Goal: Navigation & Orientation: Find specific page/section

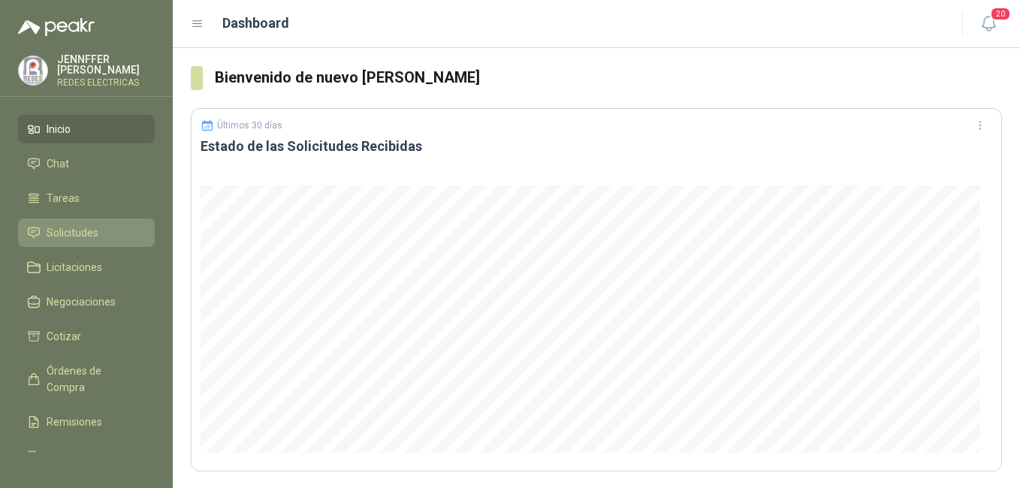
click at [81, 231] on span "Solicitudes" at bounding box center [73, 233] width 52 height 17
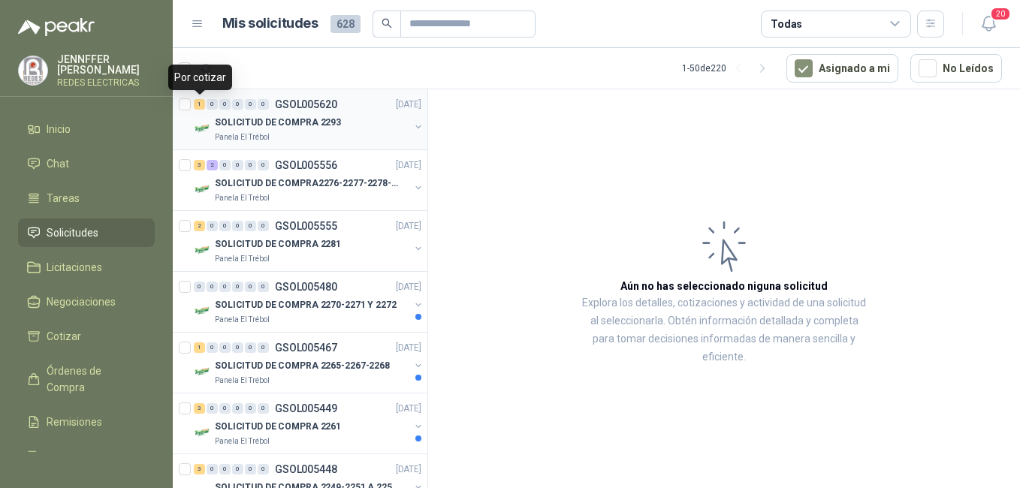
click at [197, 103] on div "1" at bounding box center [199, 104] width 11 height 11
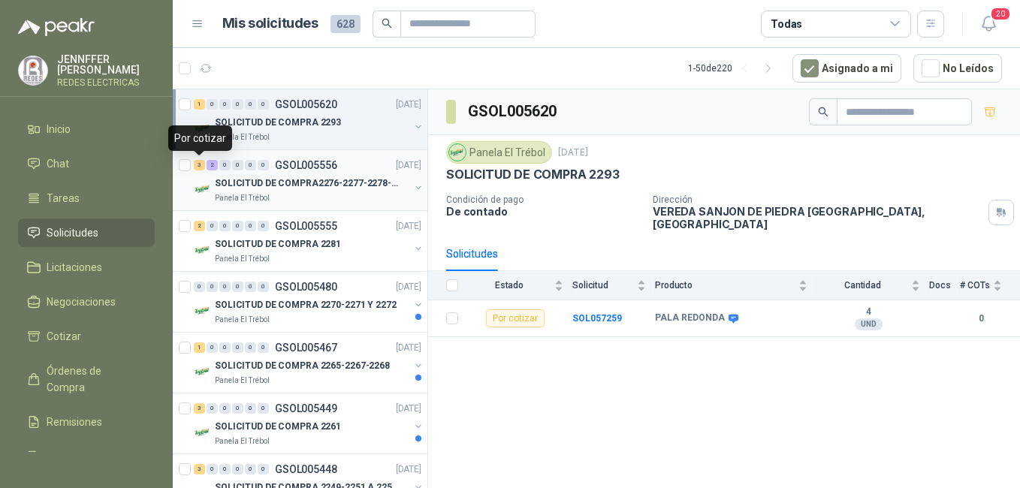
click at [197, 168] on div "3" at bounding box center [199, 165] width 11 height 11
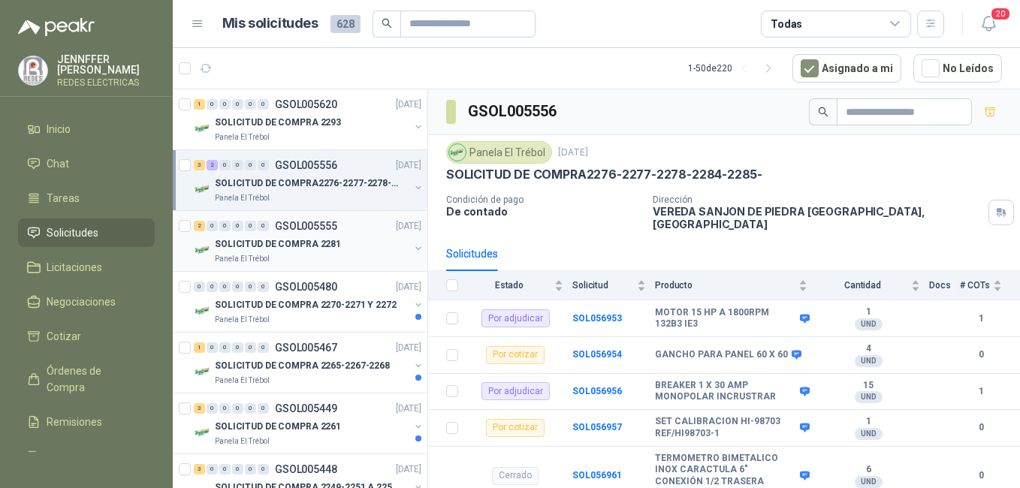
click at [200, 233] on div "2 0 0 0 0 0 GSOL005555 [DATE]" at bounding box center [309, 226] width 231 height 18
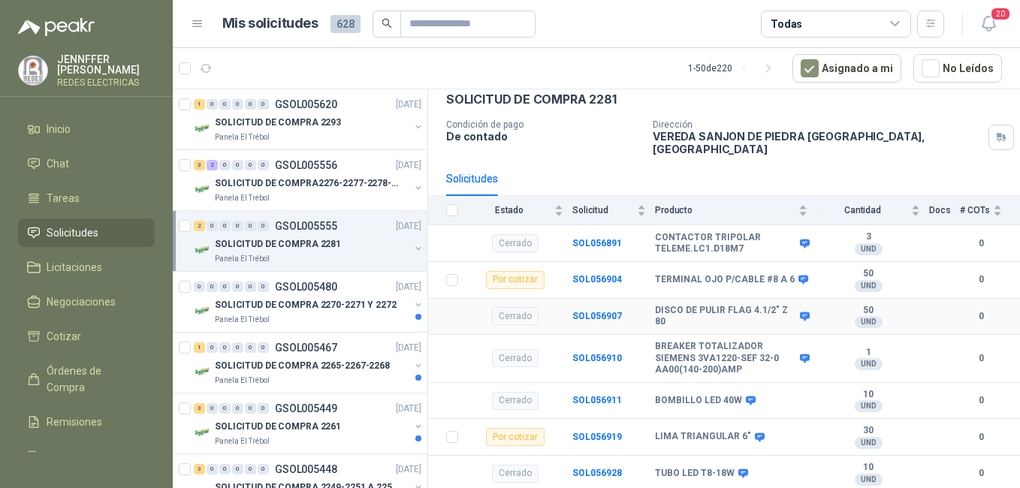
scroll to position [100, 0]
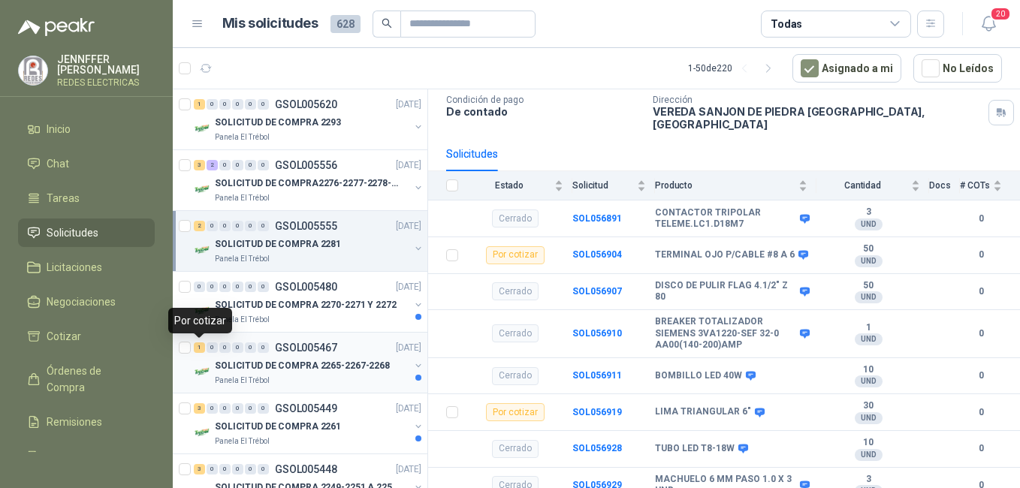
click at [201, 349] on div "1" at bounding box center [199, 348] width 11 height 11
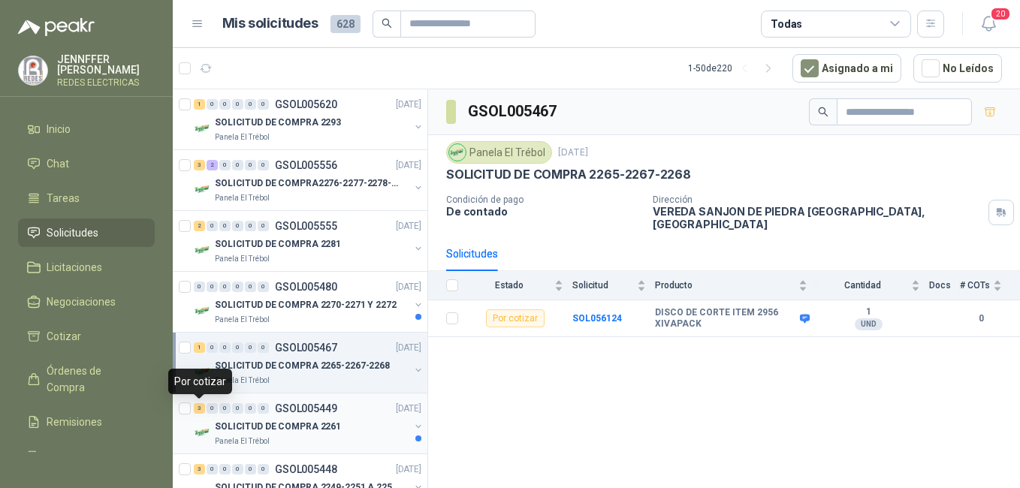
click at [198, 410] on div "3" at bounding box center [199, 408] width 11 height 11
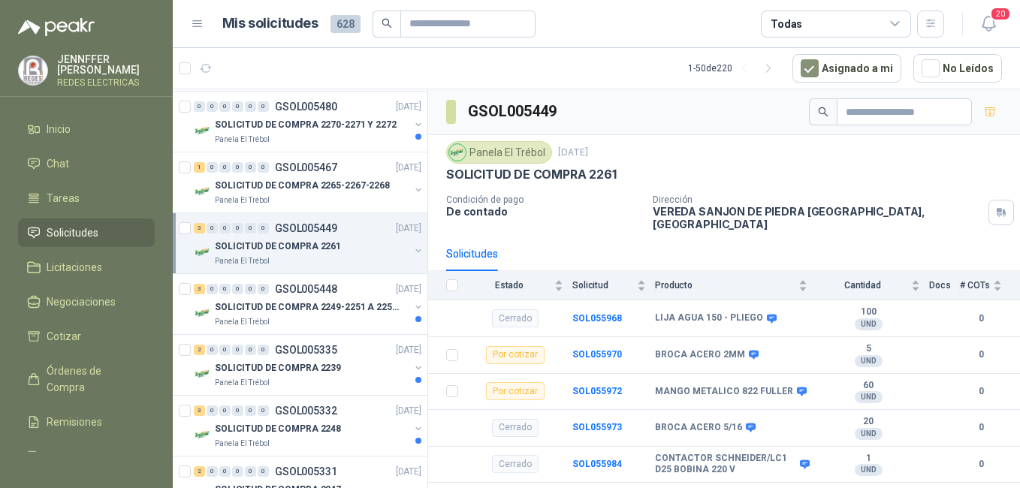
scroll to position [225, 0]
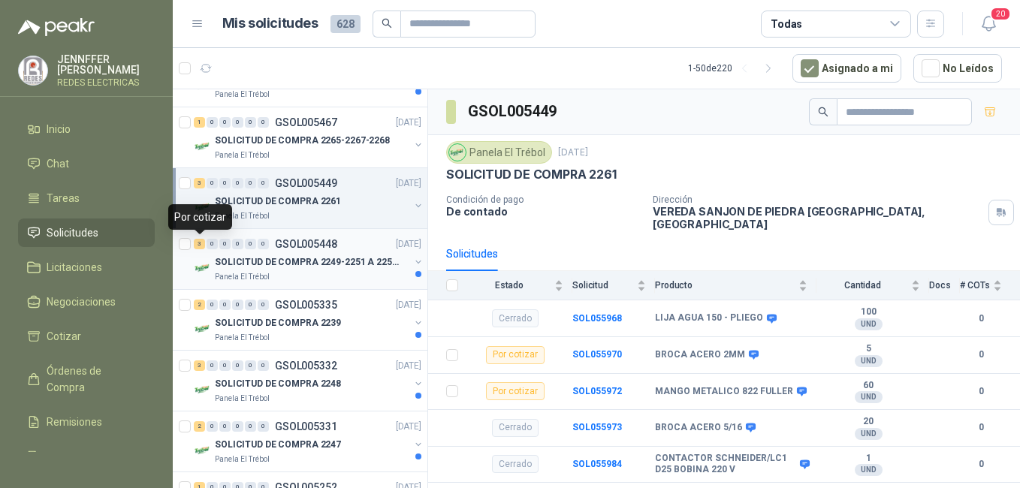
click at [199, 246] on div "3" at bounding box center [199, 244] width 11 height 11
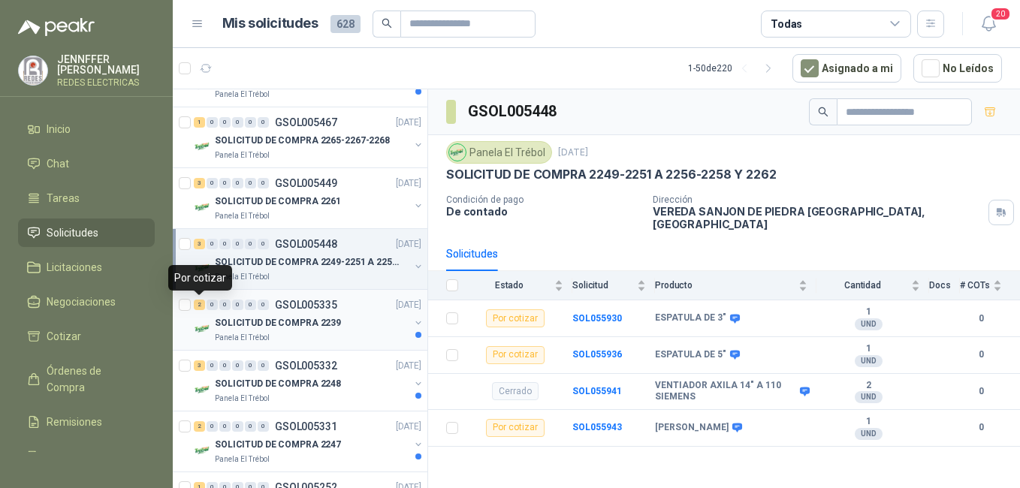
click at [196, 310] on div "2 0 0 0 0 0 GSOL005335 [DATE]" at bounding box center [309, 305] width 231 height 18
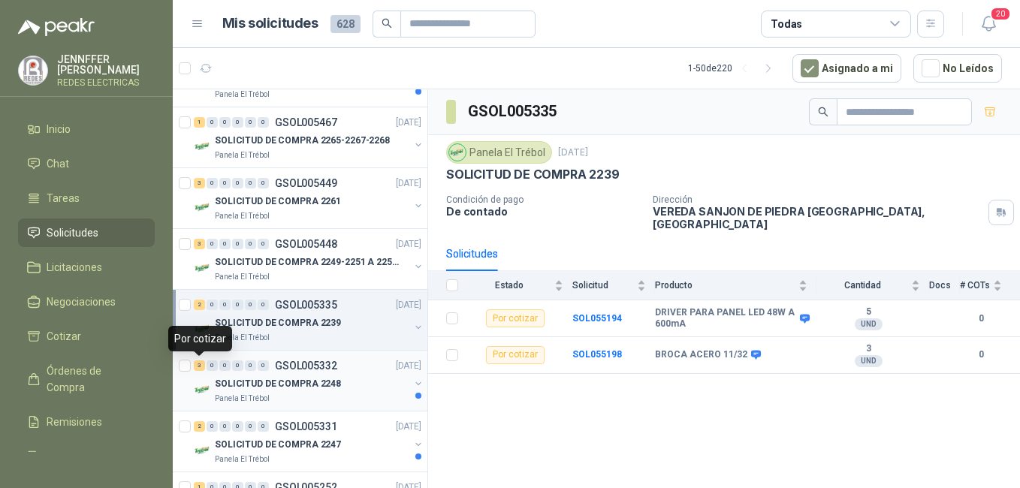
click at [201, 367] on div "3" at bounding box center [199, 366] width 11 height 11
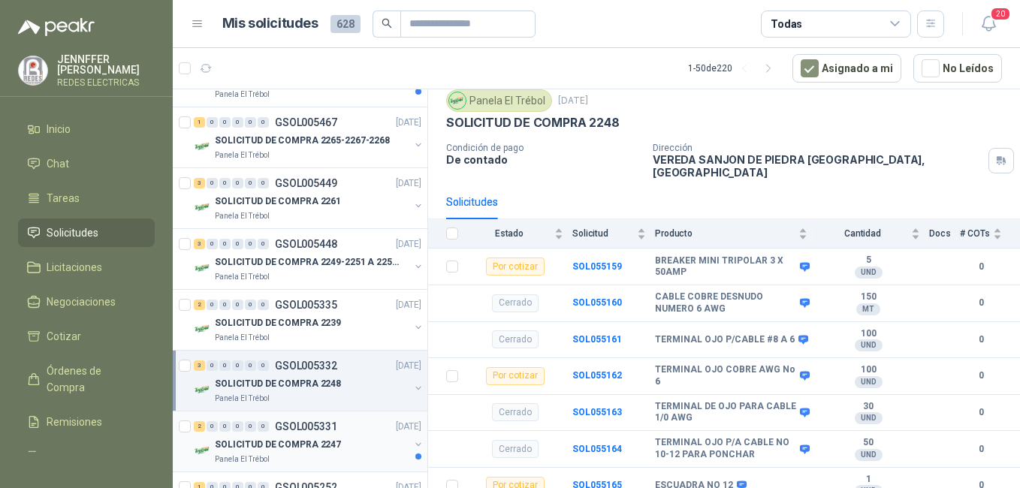
scroll to position [300, 0]
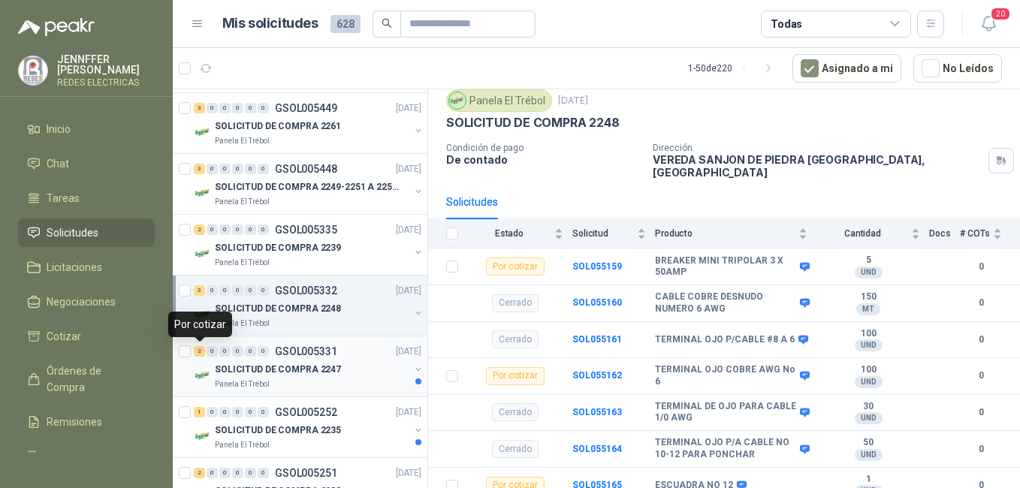
click at [195, 354] on div "2" at bounding box center [199, 351] width 11 height 11
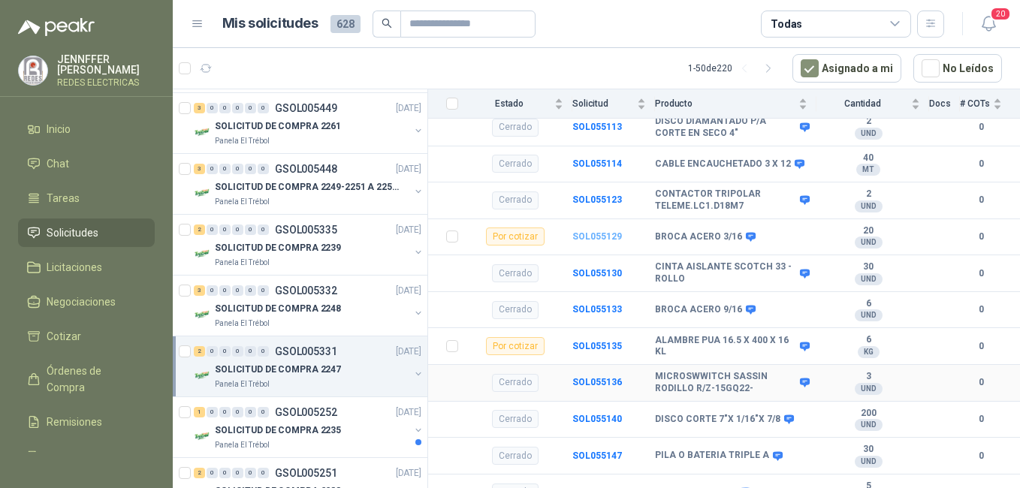
scroll to position [234, 0]
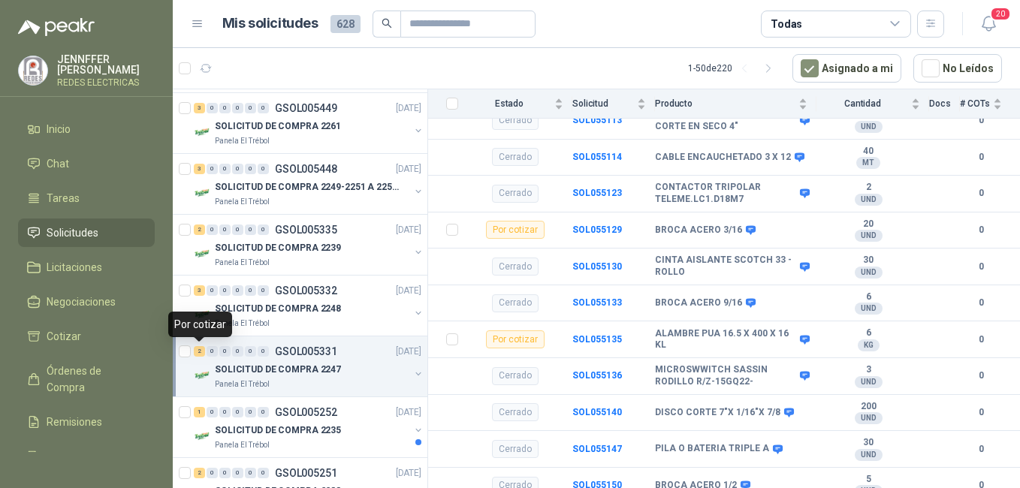
click at [198, 349] on div "2" at bounding box center [199, 351] width 11 height 11
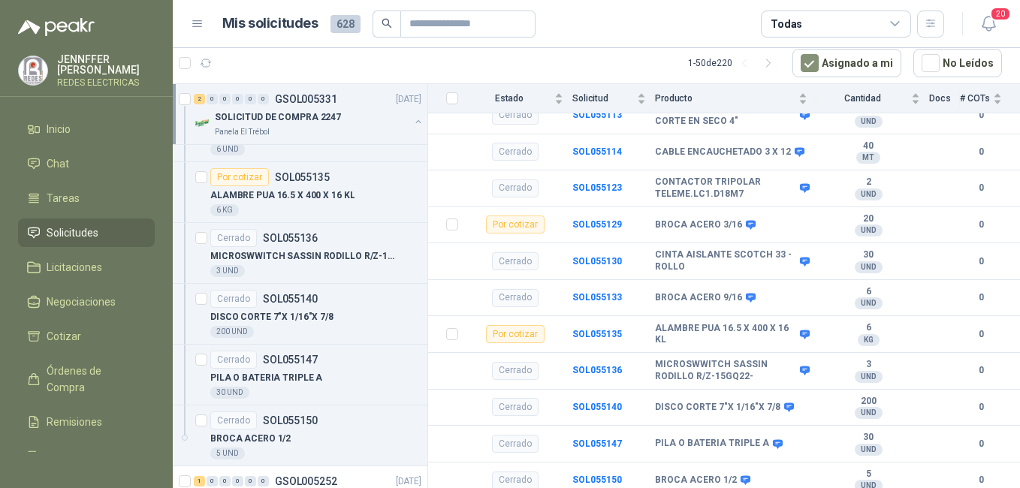
scroll to position [1052, 0]
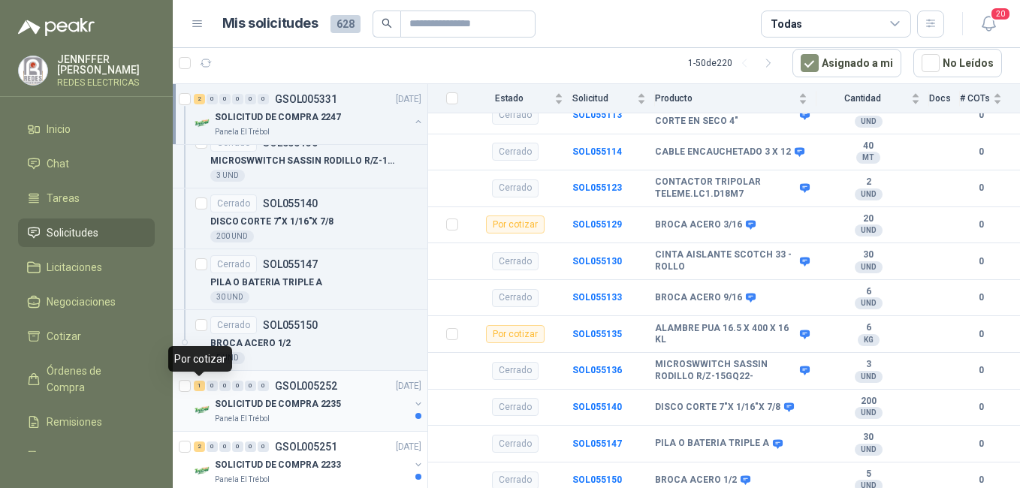
click at [200, 388] on div "1" at bounding box center [199, 386] width 11 height 11
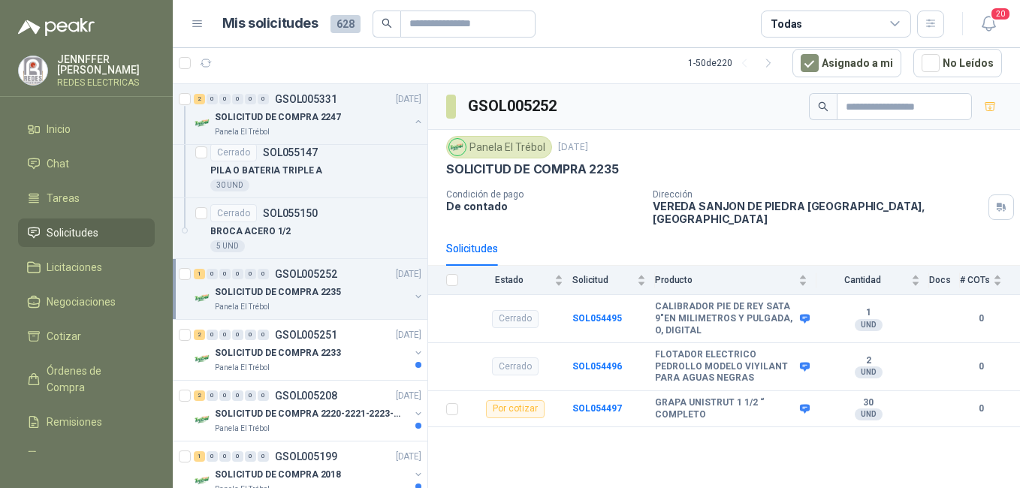
scroll to position [1202, 0]
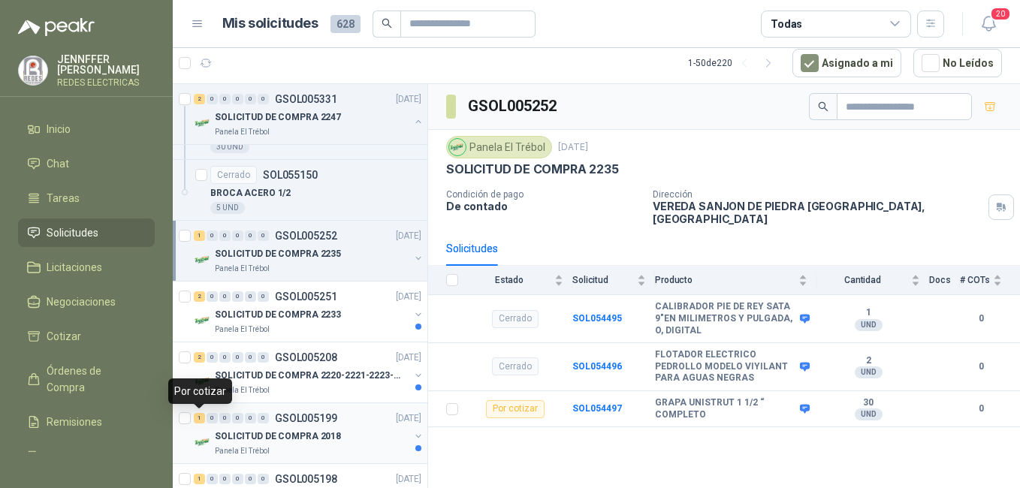
click at [202, 418] on div "1" at bounding box center [199, 418] width 11 height 11
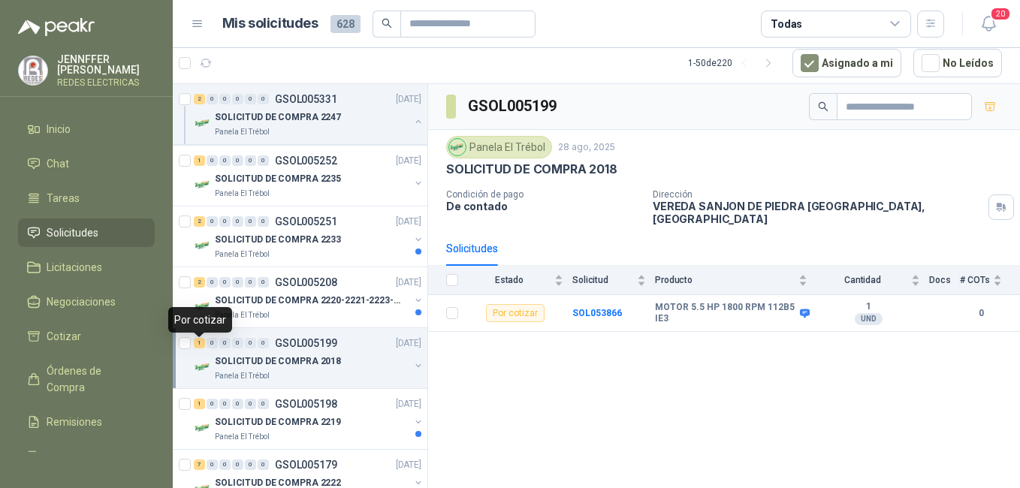
scroll to position [1352, 0]
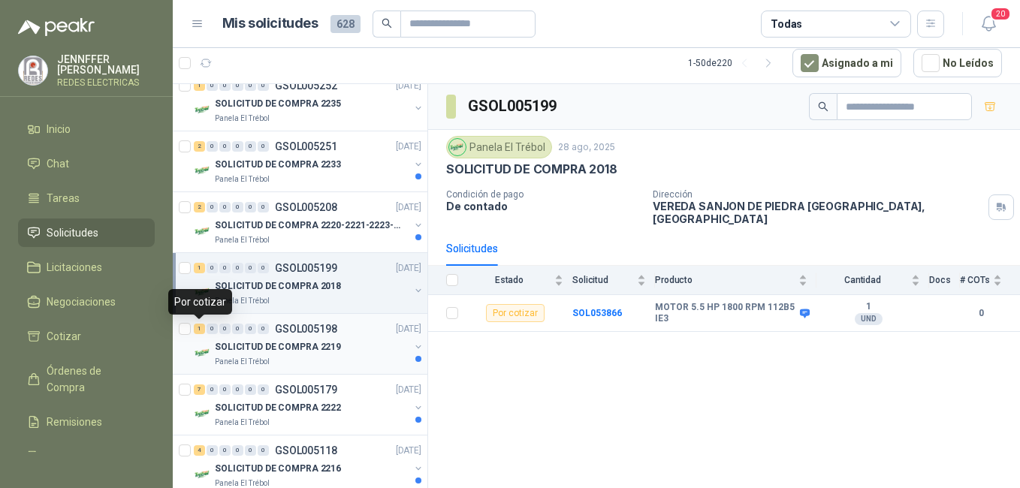
click at [196, 330] on div "1" at bounding box center [199, 329] width 11 height 11
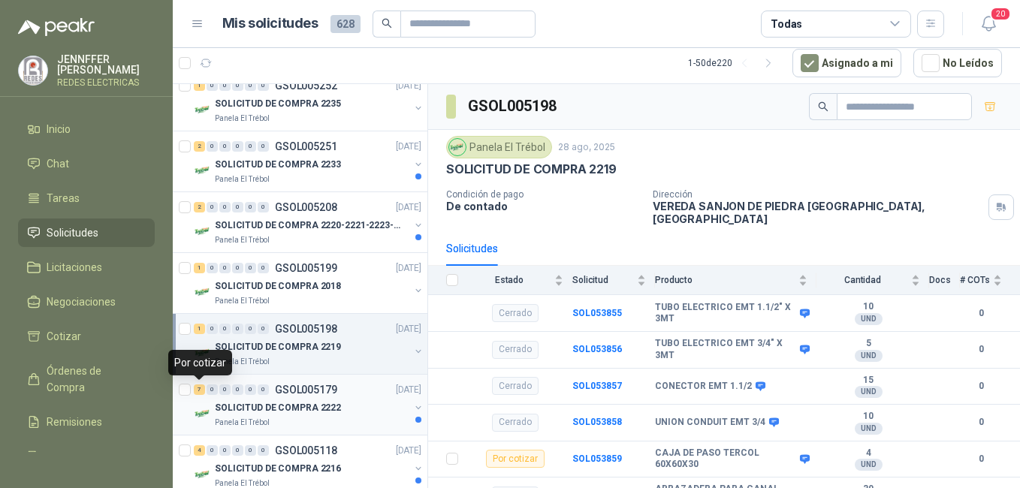
click at [201, 391] on div "7" at bounding box center [199, 390] width 11 height 11
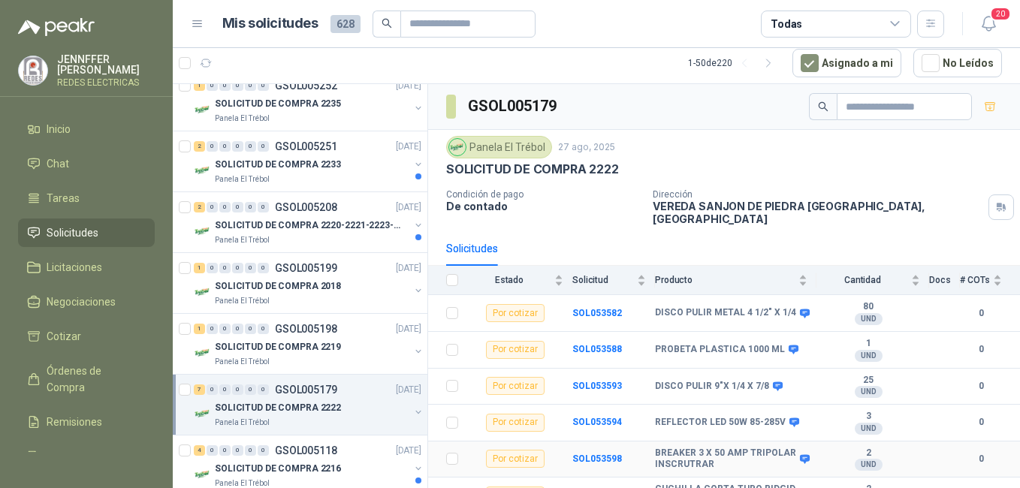
scroll to position [52, 0]
